Goal: Transaction & Acquisition: Purchase product/service

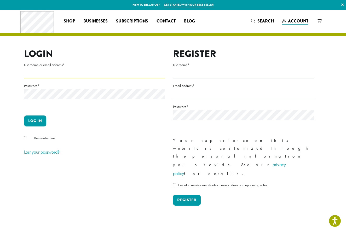
type input "**********"
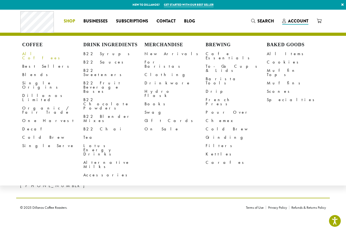
click at [38, 54] on link "All Coffees" at bounding box center [52, 56] width 61 height 13
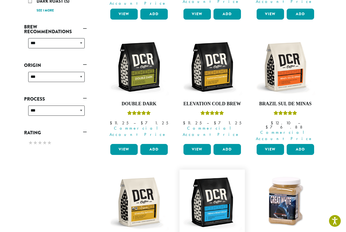
scroll to position [187, 0]
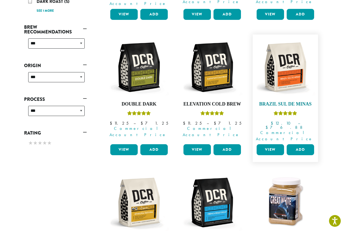
click at [283, 74] on img at bounding box center [286, 67] width 60 height 60
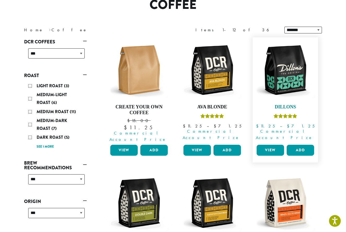
scroll to position [51, 0]
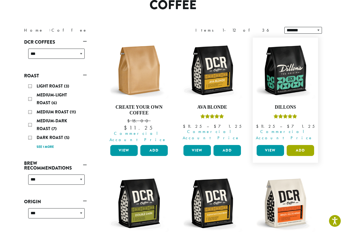
click at [300, 145] on button "Add" at bounding box center [300, 150] width 27 height 11
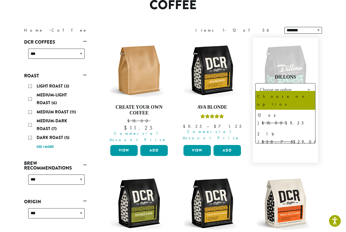
click at [310, 85] on b at bounding box center [309, 90] width 13 height 13
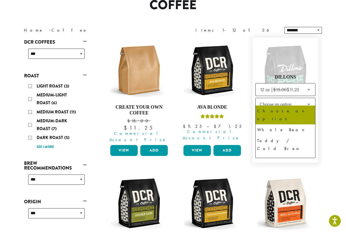
click at [310, 100] on b at bounding box center [309, 104] width 13 height 13
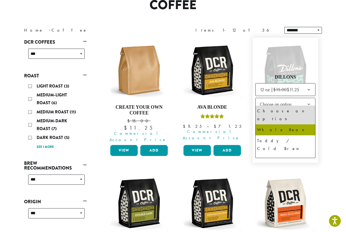
select select "*********"
select select "**********"
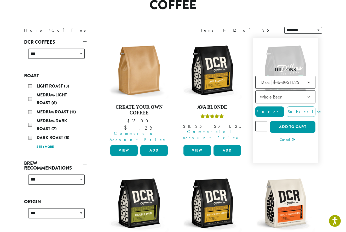
click at [264, 121] on input "*" at bounding box center [262, 126] width 12 height 10
type input "*"
click at [264, 121] on input "*" at bounding box center [262, 126] width 12 height 10
click at [288, 123] on button "Add to cart" at bounding box center [293, 127] width 46 height 12
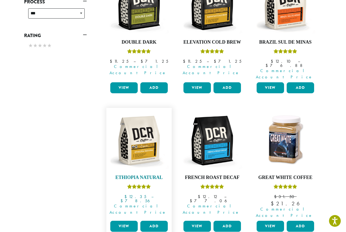
scroll to position [285, 0]
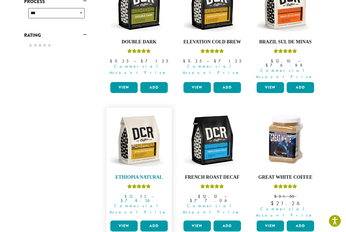
click at [142, 125] on img at bounding box center [139, 140] width 60 height 60
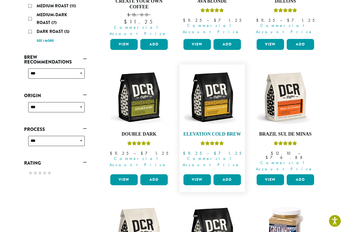
scroll to position [157, 0]
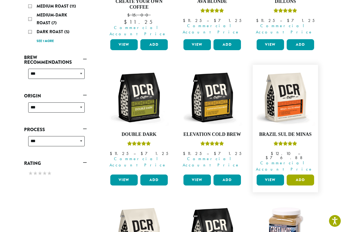
click at [303, 175] on button "Add" at bounding box center [300, 180] width 27 height 11
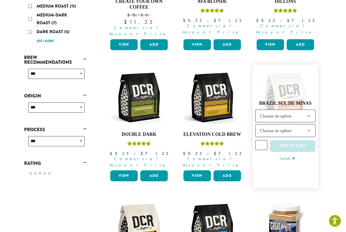
scroll to position [156, 0]
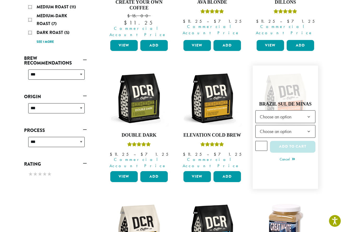
click at [310, 111] on b at bounding box center [309, 117] width 13 height 13
click at [309, 111] on b at bounding box center [309, 117] width 13 height 13
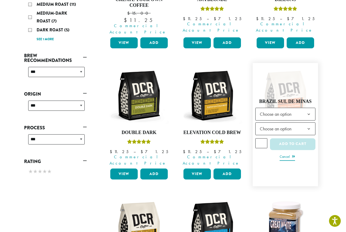
click at [286, 154] on link "Cancel" at bounding box center [287, 157] width 15 height 7
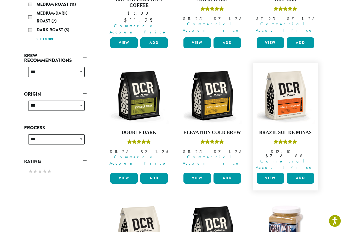
click at [273, 173] on link "View" at bounding box center [270, 178] width 27 height 11
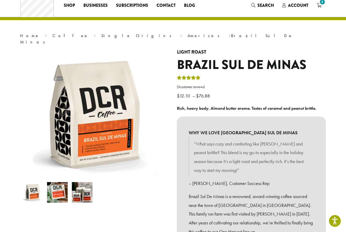
scroll to position [12, 0]
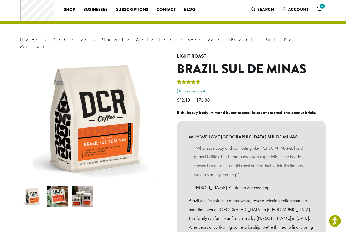
click at [196, 89] on link "( 3 customer reviews)" at bounding box center [251, 91] width 149 height 5
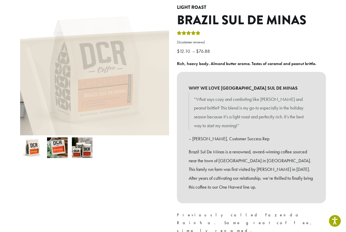
scroll to position [59, 0]
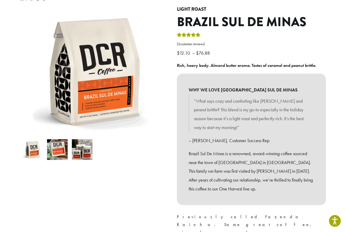
scroll to position [12, 0]
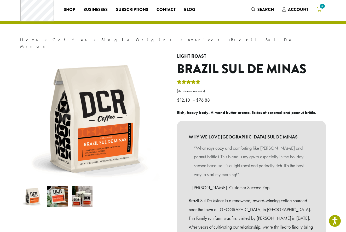
click at [320, 10] on icon "6" at bounding box center [319, 9] width 5 height 4
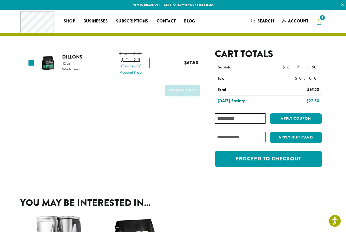
click at [161, 68] on input "*" at bounding box center [158, 63] width 17 height 10
type input "*"
click at [161, 68] on input "*" at bounding box center [158, 63] width 17 height 10
click at [170, 89] on td "Update cart" at bounding box center [113, 92] width 179 height 19
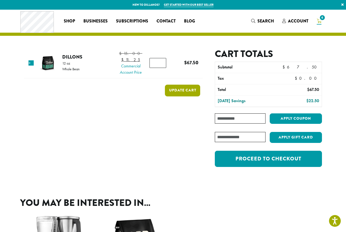
click at [171, 94] on button "Update cart" at bounding box center [182, 91] width 35 height 12
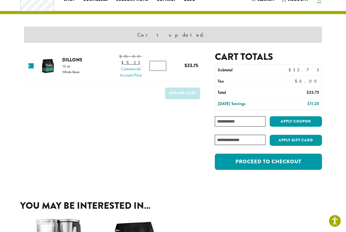
scroll to position [22, 0]
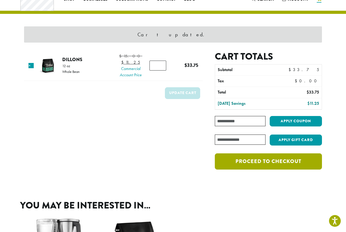
click at [282, 162] on link "Proceed to checkout" at bounding box center [268, 162] width 107 height 16
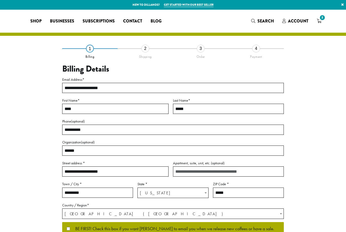
select select "**"
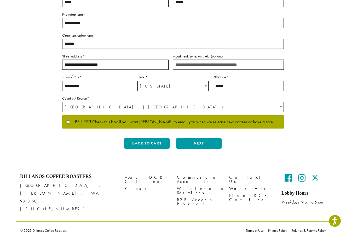
scroll to position [107, 0]
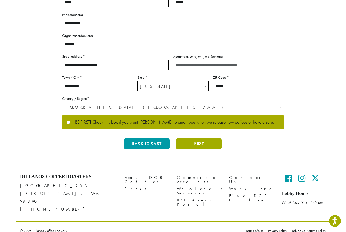
click at [199, 143] on button "Next" at bounding box center [199, 143] width 46 height 11
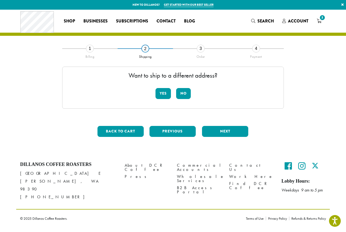
scroll to position [0, 0]
click at [179, 93] on button "No" at bounding box center [183, 93] width 15 height 11
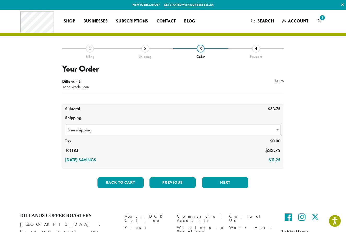
click at [228, 181] on button "Next" at bounding box center [225, 182] width 46 height 11
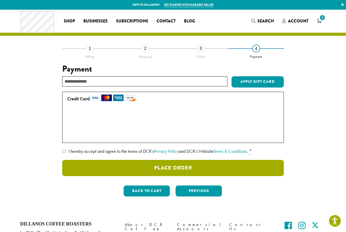
click at [151, 165] on button "Place Order" at bounding box center [173, 168] width 222 height 16
